Goal: Task Accomplishment & Management: Use online tool/utility

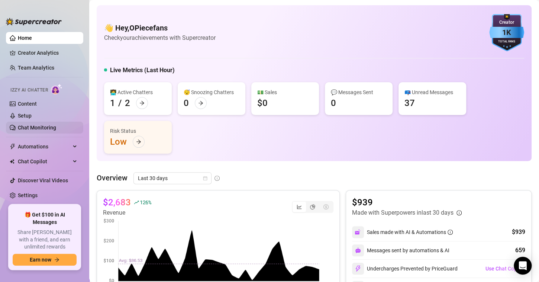
click at [32, 127] on link "Chat Monitoring" at bounding box center [37, 127] width 38 height 6
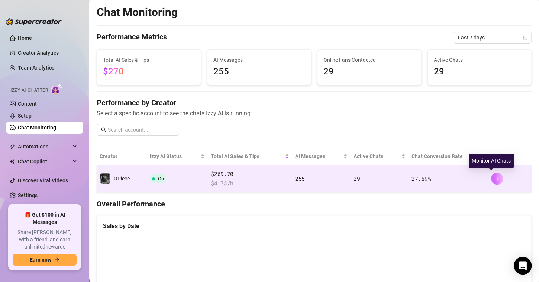
click at [494, 180] on icon "right" at bounding box center [496, 178] width 5 height 5
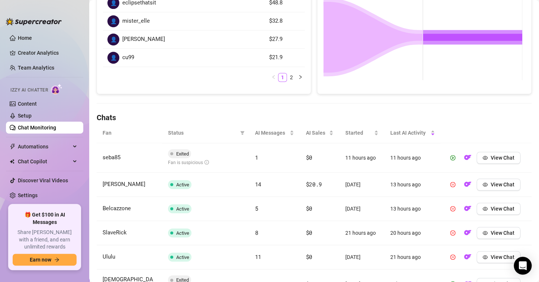
scroll to position [186, 0]
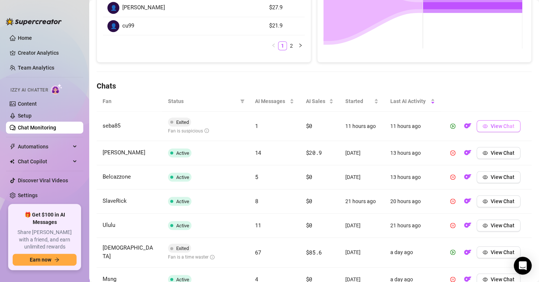
click at [484, 128] on button "View Chat" at bounding box center [498, 126] width 44 height 12
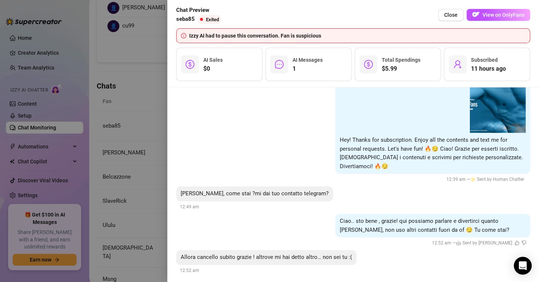
scroll to position [59, 0]
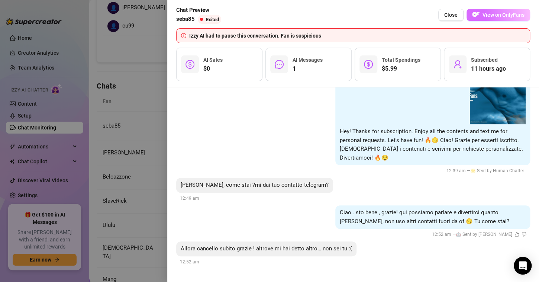
click at [497, 15] on span "View on OnlyFans" at bounding box center [503, 15] width 42 height 6
click at [146, 59] on div at bounding box center [269, 141] width 539 height 282
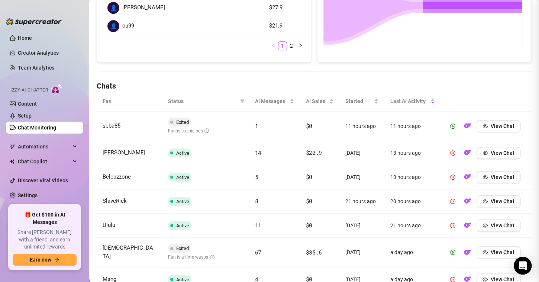
scroll to position [0, 0]
click at [484, 152] on button "View Chat" at bounding box center [498, 153] width 44 height 12
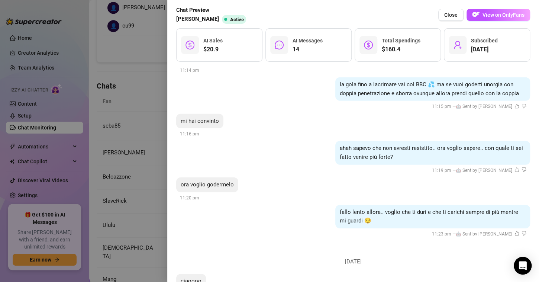
scroll to position [916, 0]
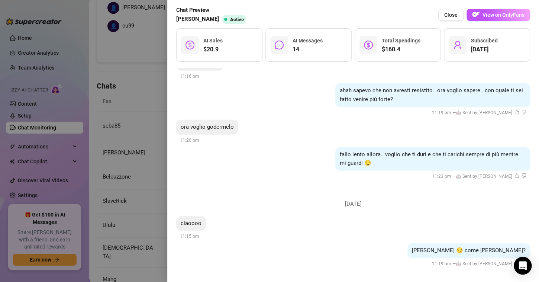
click at [152, 105] on div at bounding box center [269, 141] width 539 height 282
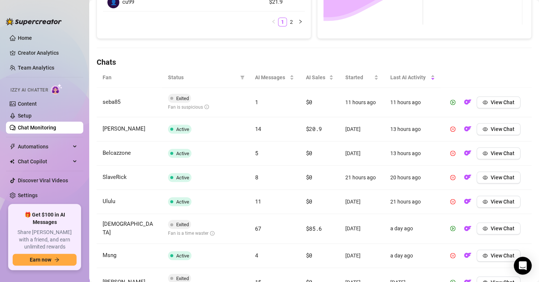
scroll to position [223, 0]
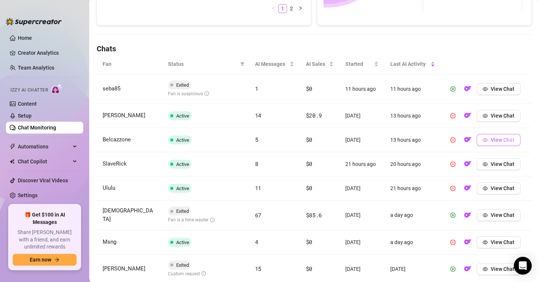
click at [482, 138] on icon "eye" at bounding box center [484, 140] width 5 height 4
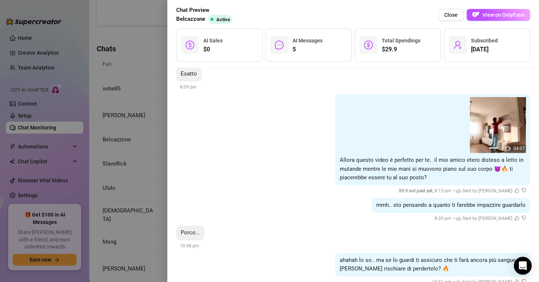
scroll to position [241, 0]
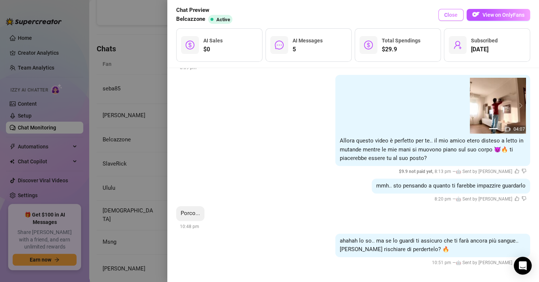
click at [447, 12] on span "Close" at bounding box center [450, 15] width 13 height 6
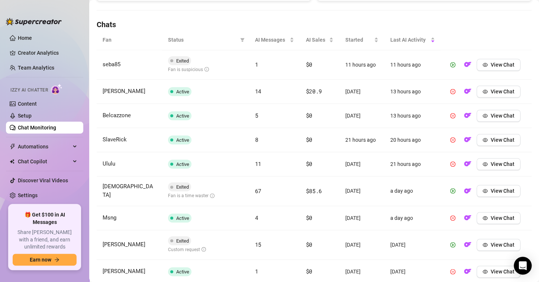
scroll to position [260, 0]
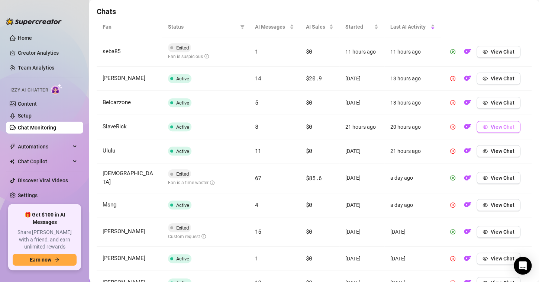
click at [482, 126] on icon "eye" at bounding box center [484, 126] width 5 height 5
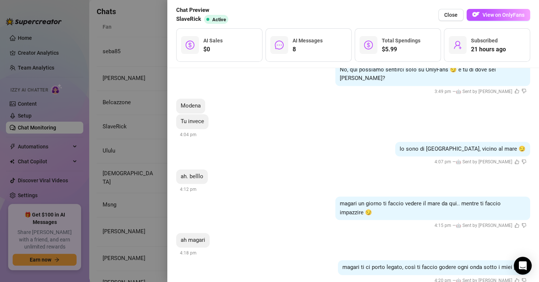
scroll to position [257, 0]
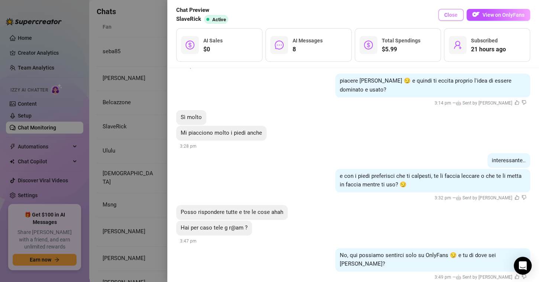
click at [448, 19] on button "Close" at bounding box center [450, 15] width 25 height 12
click at [449, 68] on div "[DATE] Hey! Thanks for subscription. Enjoy all the contents and text me for per…" at bounding box center [352, 175] width 371 height 214
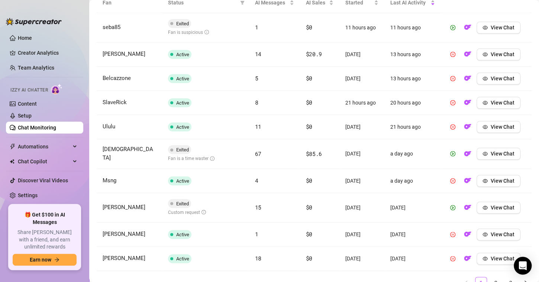
scroll to position [297, 0]
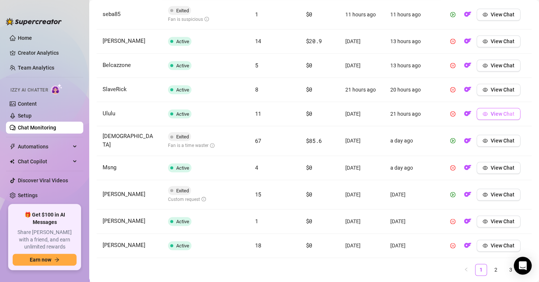
click at [490, 111] on span "View Chat" at bounding box center [502, 114] width 24 height 6
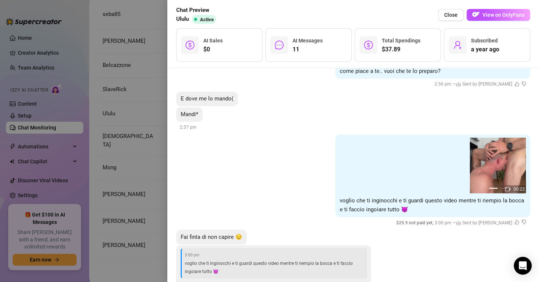
scroll to position [643, 0]
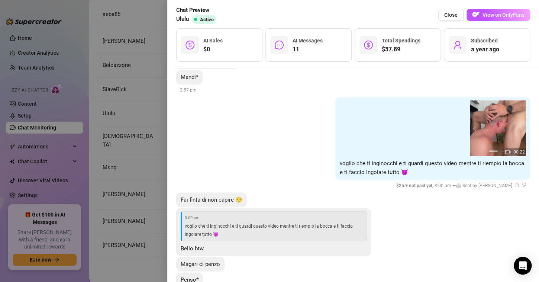
click at [147, 71] on div at bounding box center [269, 141] width 539 height 282
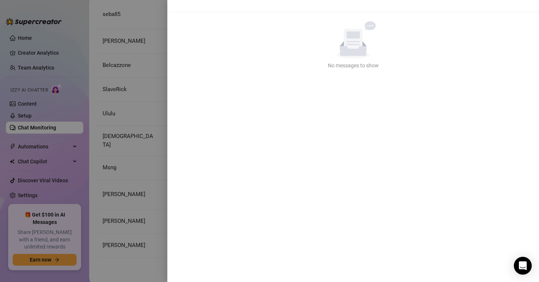
scroll to position [0, 0]
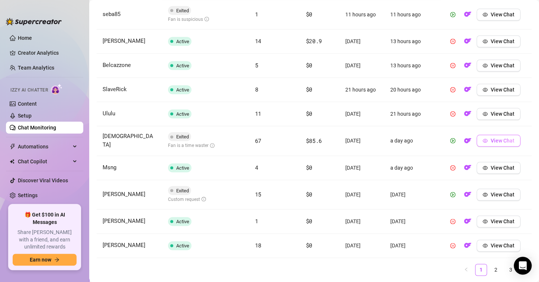
click at [493, 139] on span "View Chat" at bounding box center [502, 140] width 24 height 6
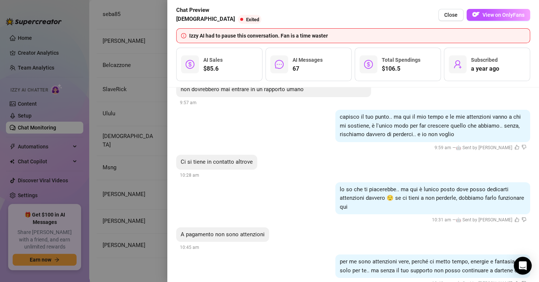
scroll to position [6710, 0]
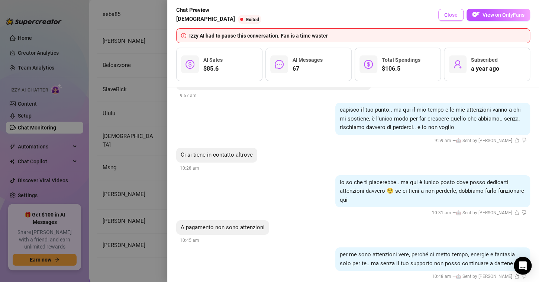
click at [450, 16] on span "Close" at bounding box center [450, 15] width 13 height 6
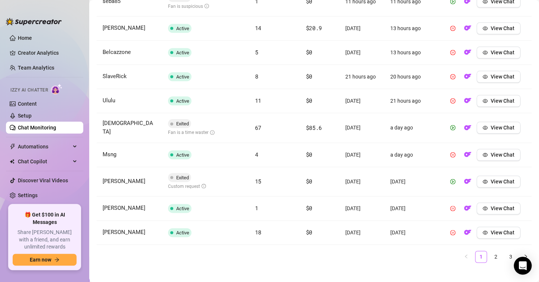
scroll to position [317, 0]
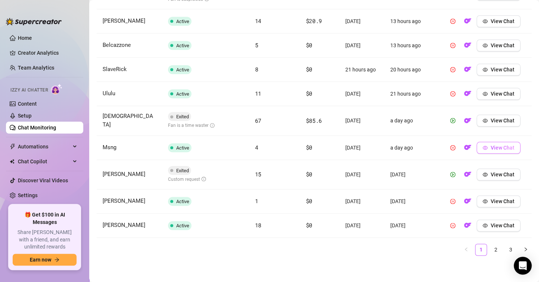
click at [482, 146] on icon "eye" at bounding box center [484, 148] width 5 height 4
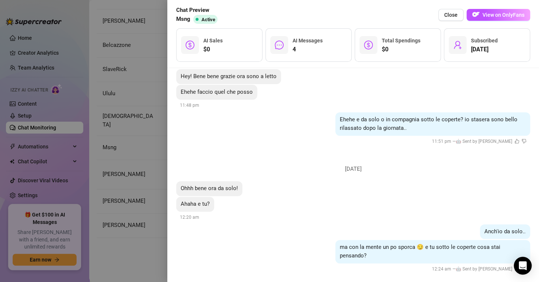
scroll to position [162, 0]
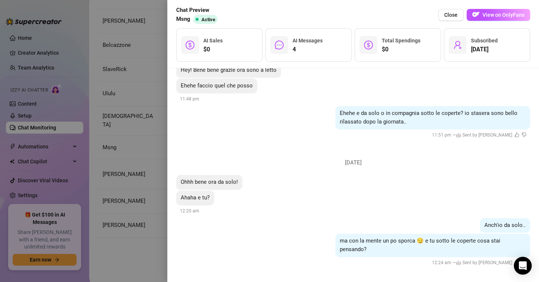
click at [165, 85] on div at bounding box center [269, 141] width 539 height 282
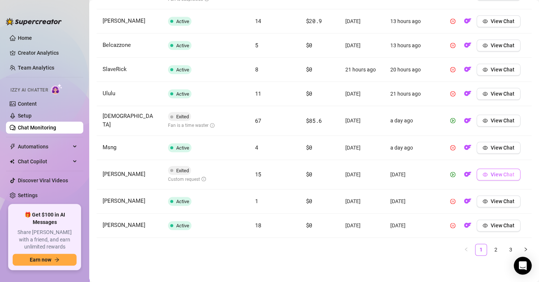
click at [487, 176] on button "View Chat" at bounding box center [498, 174] width 44 height 12
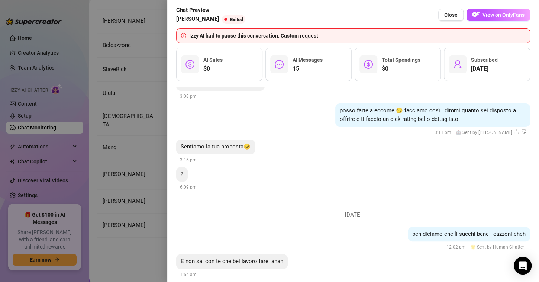
scroll to position [1389, 0]
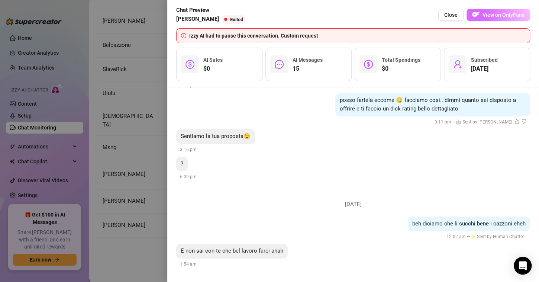
click at [477, 17] on img "button" at bounding box center [475, 14] width 7 height 7
click at [155, 117] on div at bounding box center [269, 141] width 539 height 282
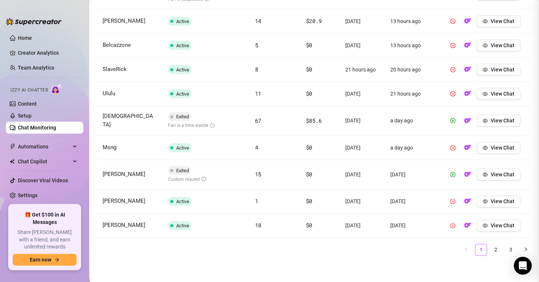
scroll to position [0, 0]
click at [484, 199] on button "View Chat" at bounding box center [498, 201] width 44 height 12
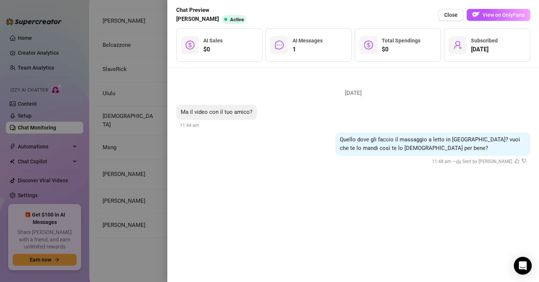
click at [132, 82] on div at bounding box center [269, 141] width 539 height 282
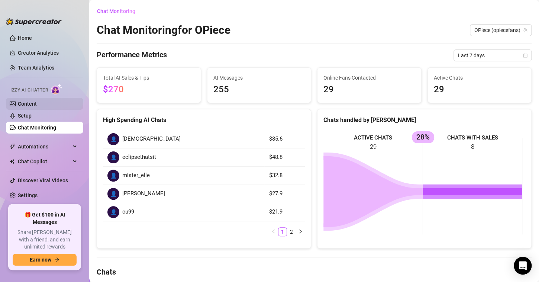
click at [30, 107] on link "Content" at bounding box center [27, 104] width 19 height 6
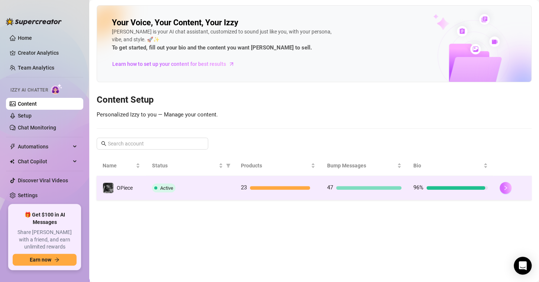
click at [507, 187] on icon "right" at bounding box center [505, 187] width 5 height 5
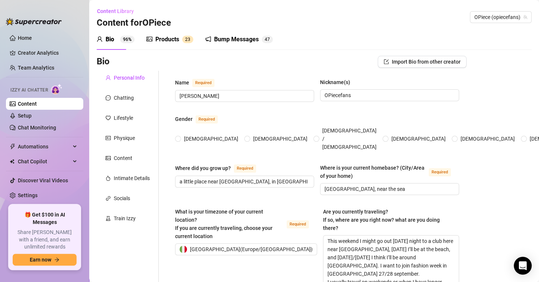
radio input "true"
type input "[DATE]"
